Goal: Find contact information: Find contact information

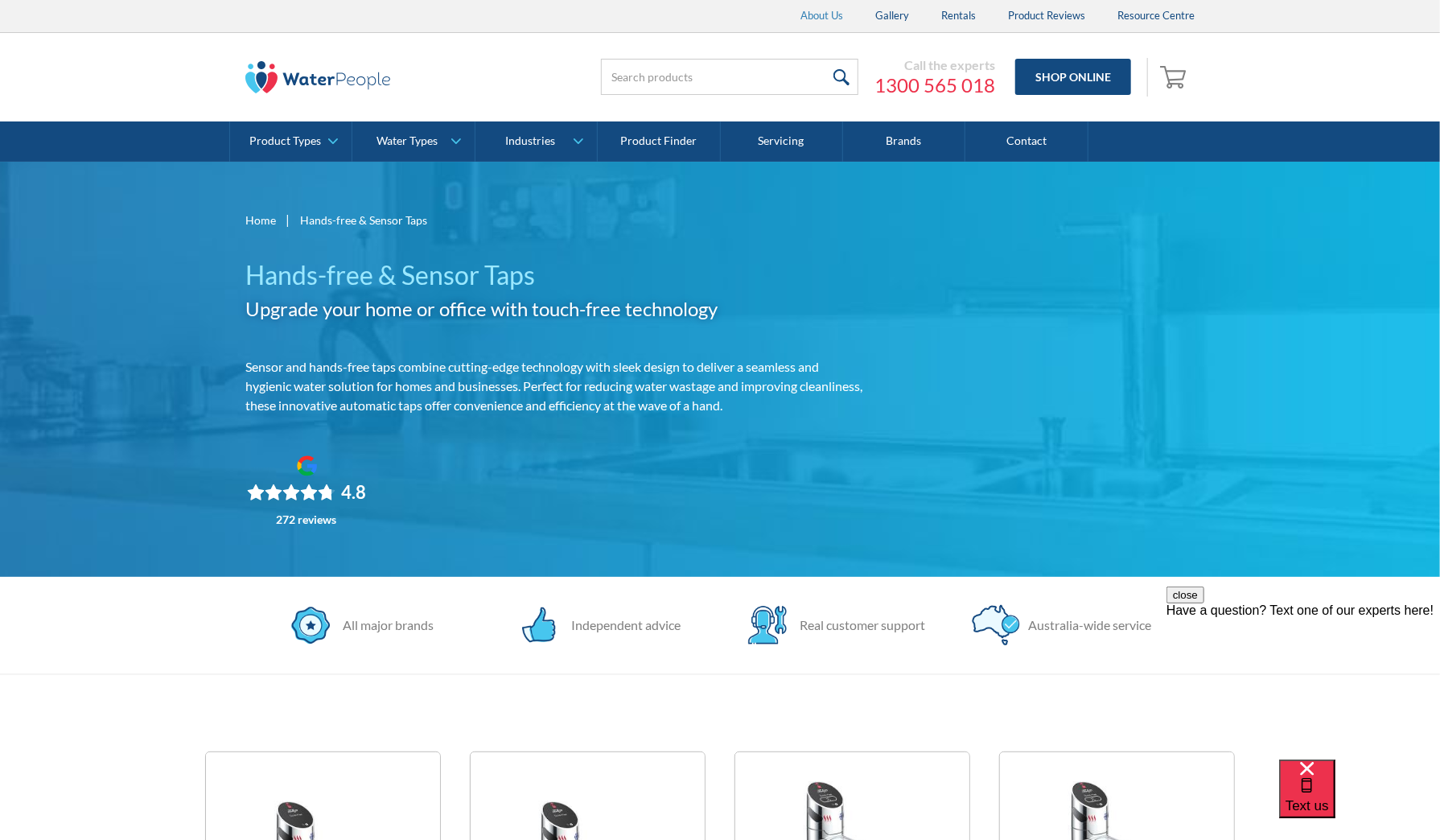
click at [839, 19] on link "About Us" at bounding box center [821, 16] width 75 height 32
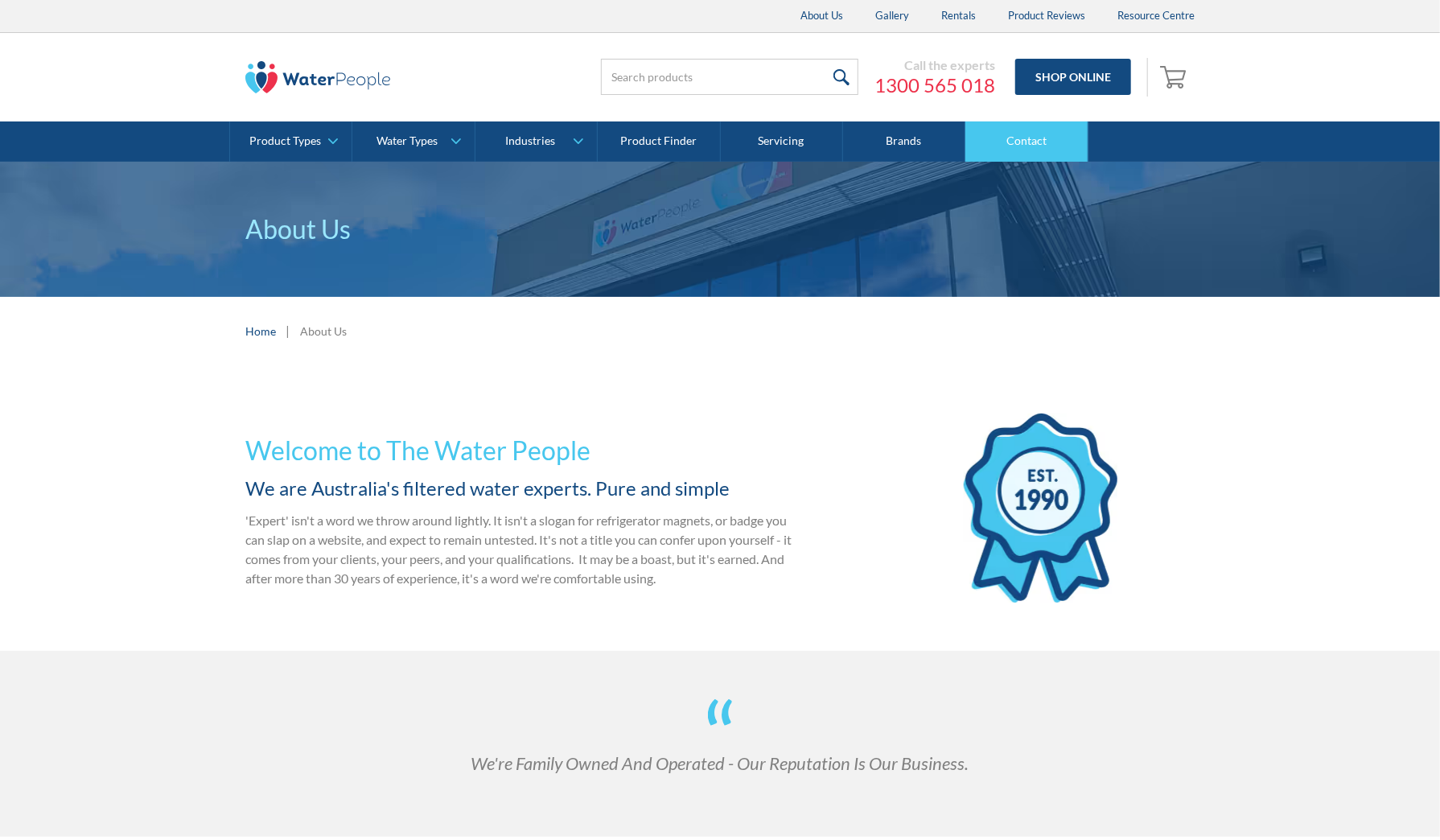
click at [1028, 139] on link "Contact" at bounding box center [1026, 142] width 123 height 41
